Goal: Answer question/provide support: Share knowledge or assist other users

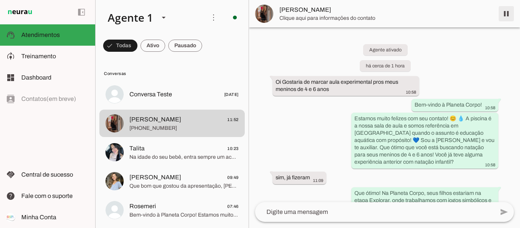
click at [505, 13] on span at bounding box center [506, 14] width 18 height 18
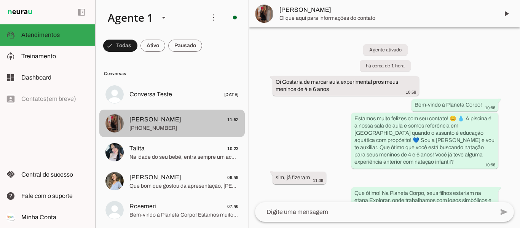
drag, startPoint x: 221, startPoint y: 122, endPoint x: 175, endPoint y: 120, distance: 46.1
click at [175, 120] on span "[PERSON_NAME] 11:52" at bounding box center [183, 120] width 109 height 10
drag, startPoint x: 184, startPoint y: 121, endPoint x: 352, endPoint y: 17, distance: 197.6
click at [352, 17] on span "Clique aqui para informações do contato" at bounding box center [385, 18] width 213 height 8
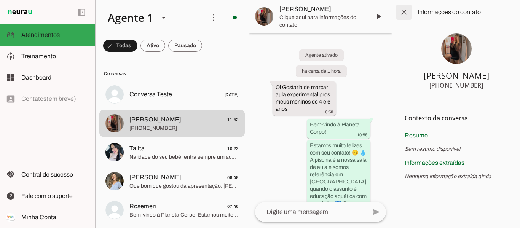
click at [401, 8] on span at bounding box center [404, 12] width 18 height 18
